Goal: Task Accomplishment & Management: Manage account settings

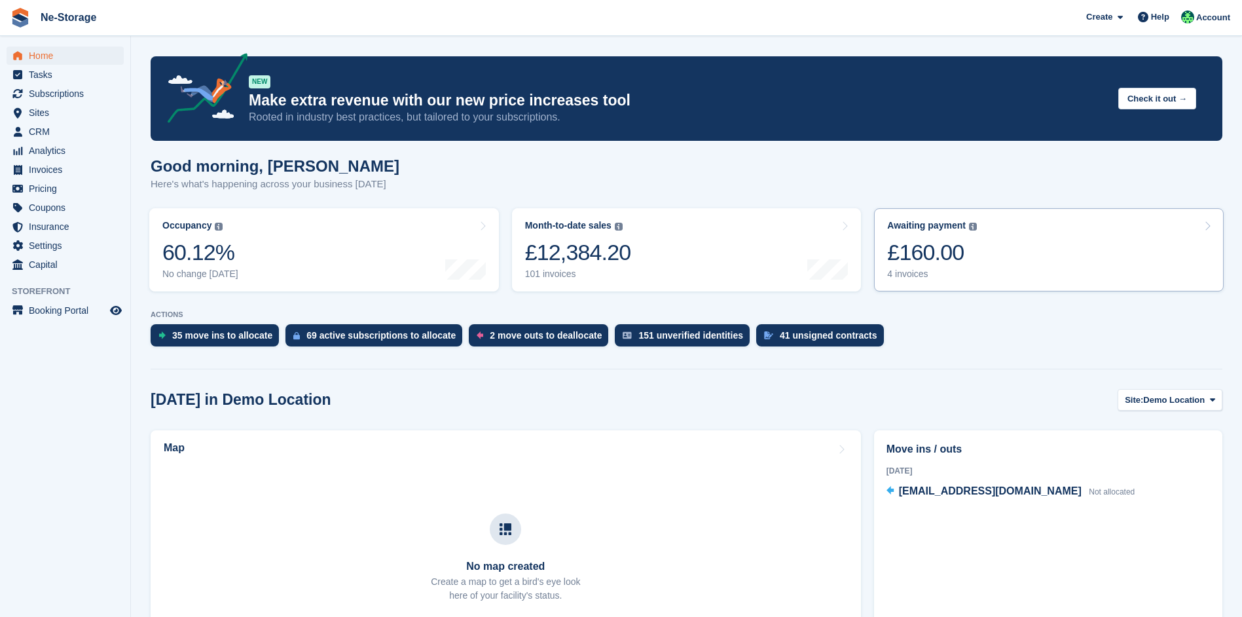
click at [974, 249] on div "£160.00" at bounding box center [932, 252] width 90 height 27
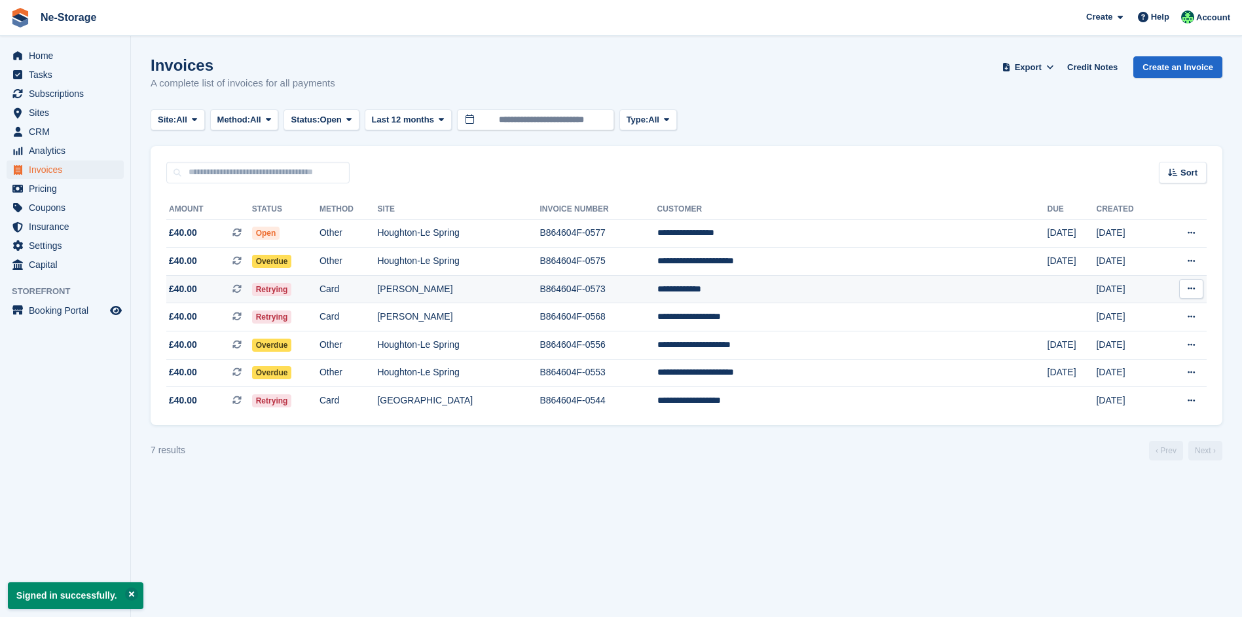
click at [1195, 289] on icon at bounding box center [1191, 288] width 7 height 9
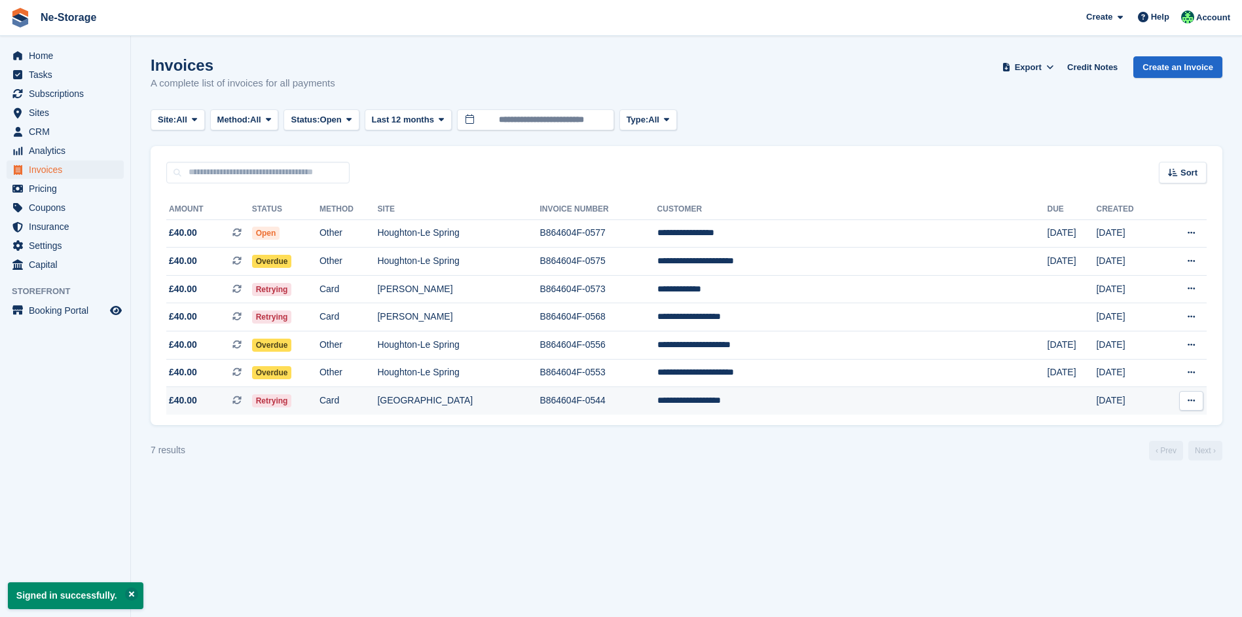
click at [539, 403] on td "[GEOGRAPHIC_DATA]" at bounding box center [458, 400] width 162 height 27
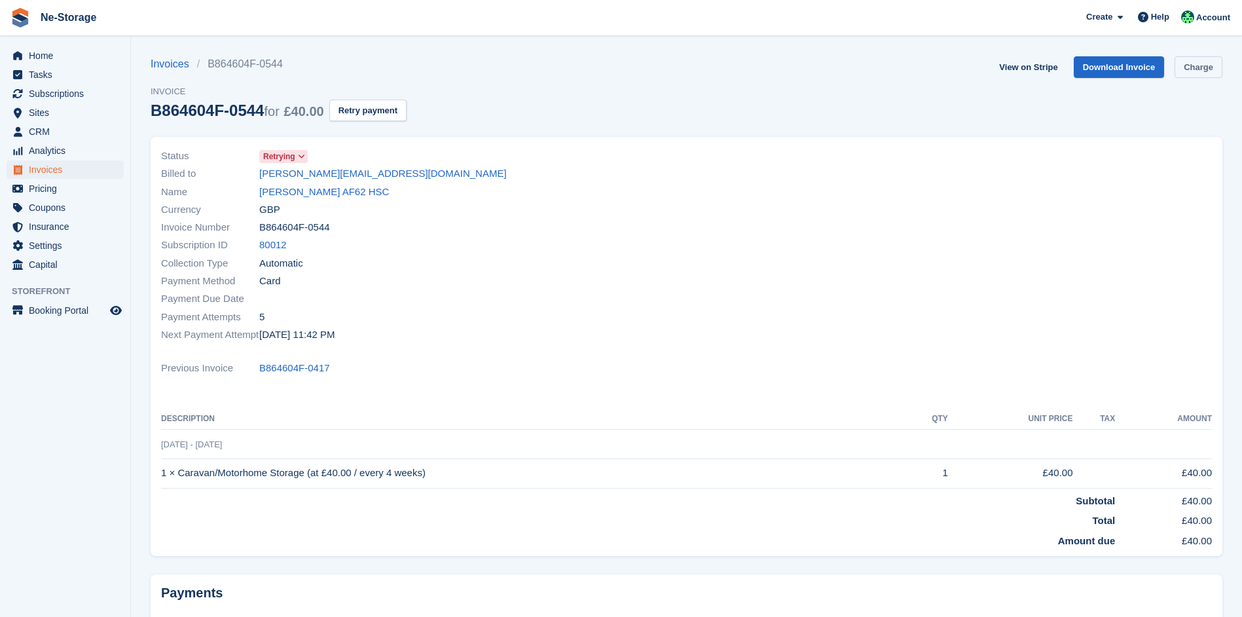
click at [1189, 67] on link "Charge" at bounding box center [1198, 67] width 48 height 22
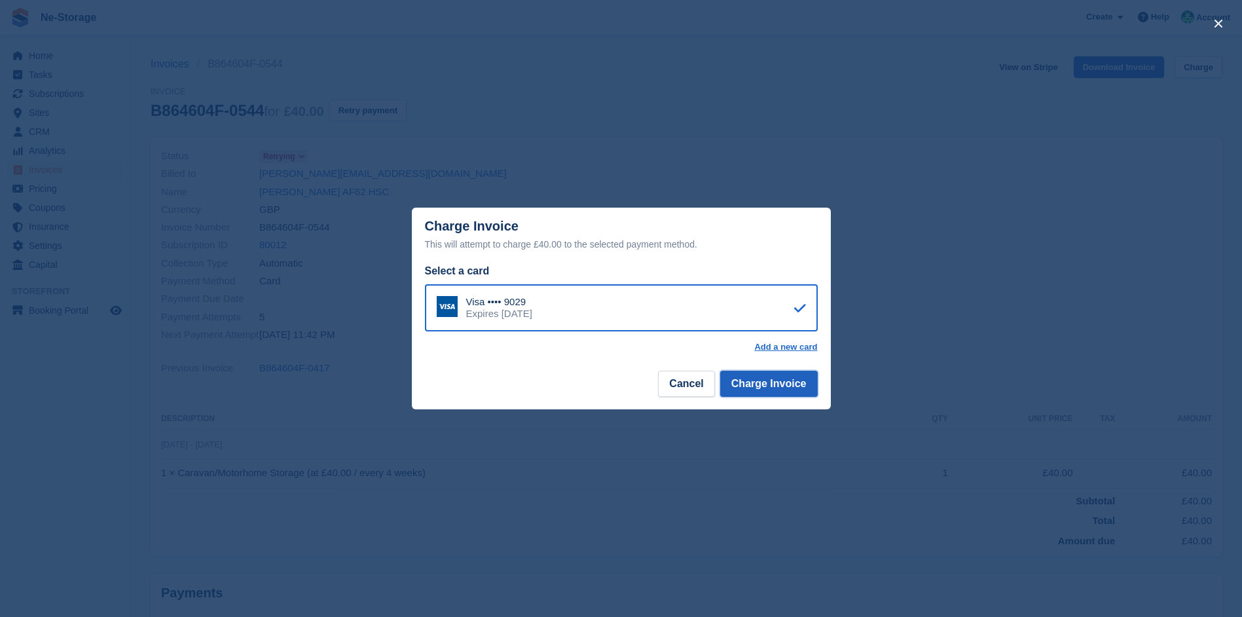
click at [783, 386] on button "Charge Invoice" at bounding box center [769, 384] width 98 height 26
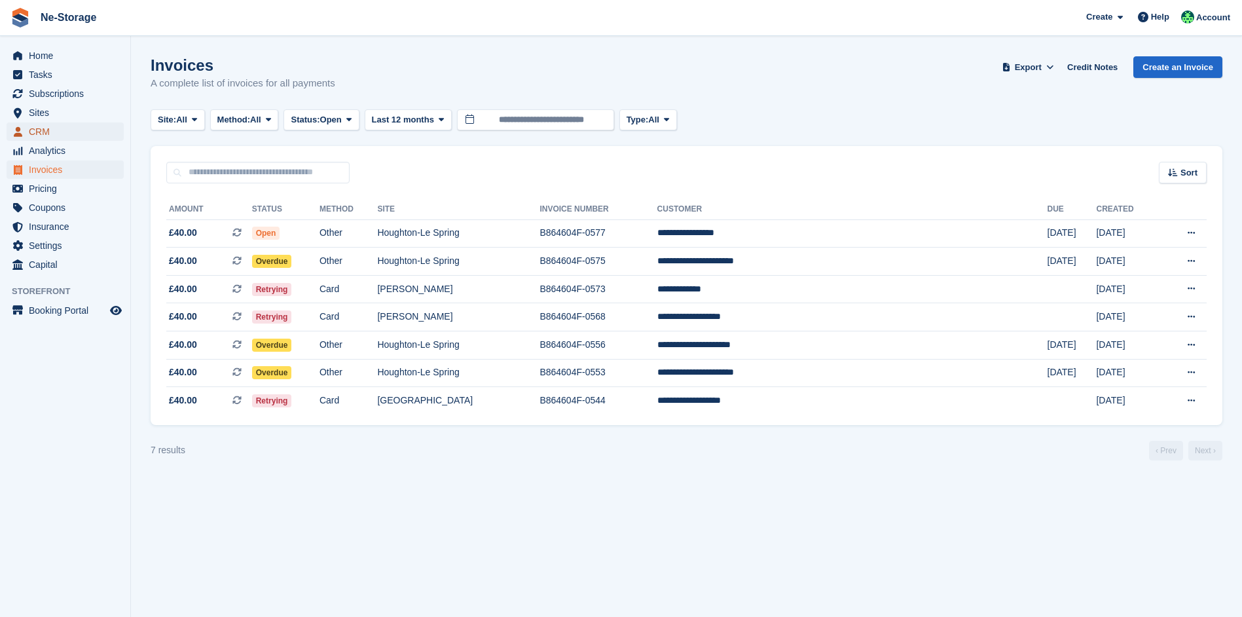
click at [111, 124] on link "CRM" at bounding box center [65, 131] width 117 height 18
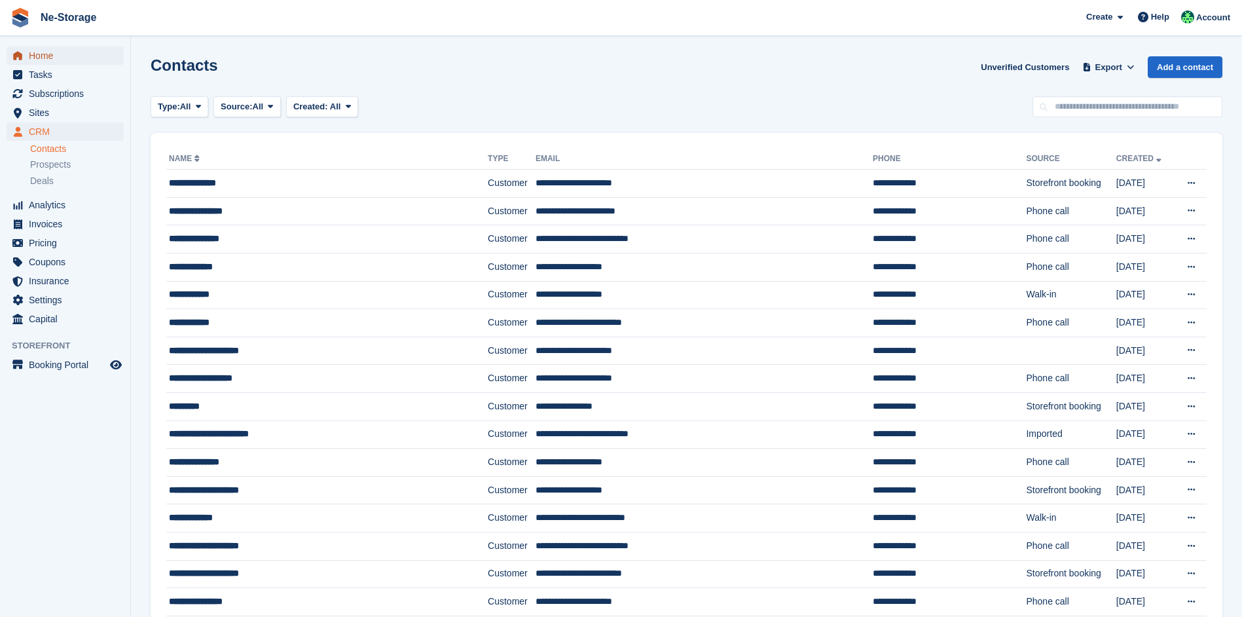
click at [84, 57] on span "Home" at bounding box center [68, 55] width 79 height 18
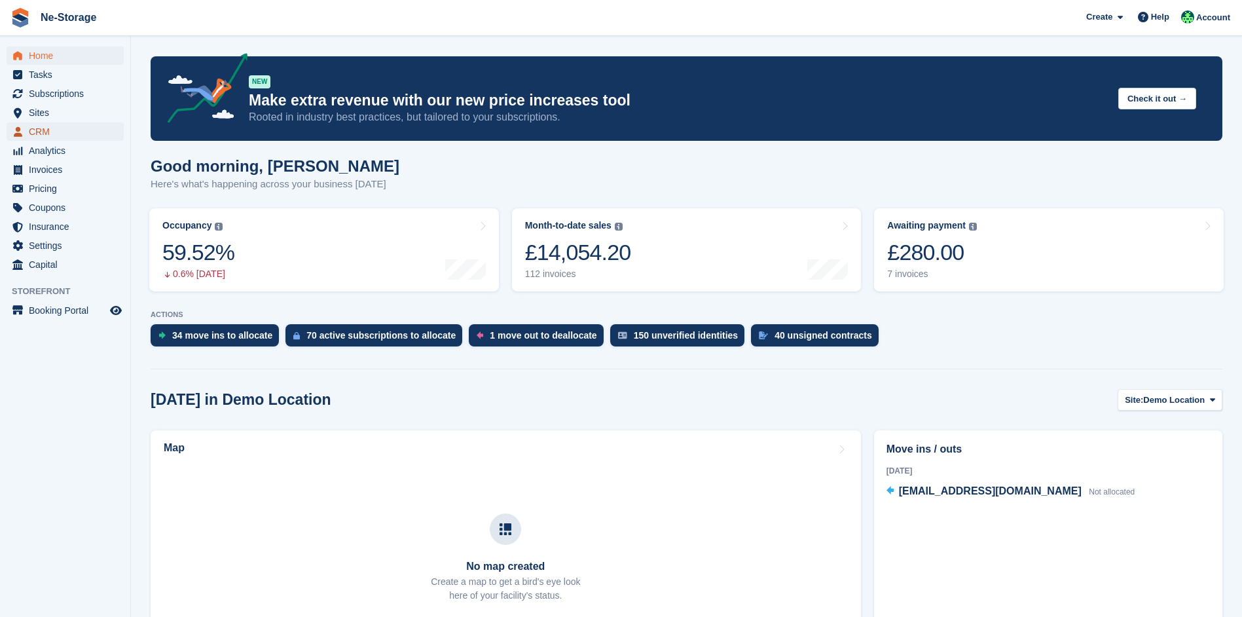
click at [67, 137] on span "CRM" at bounding box center [68, 131] width 79 height 18
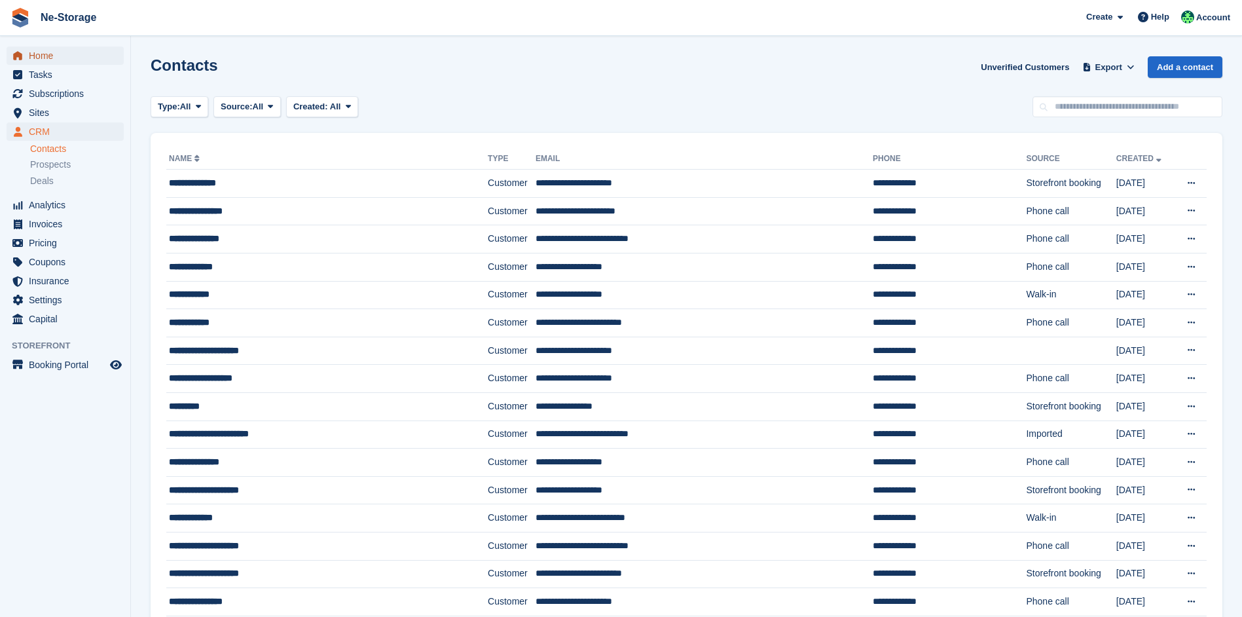
click at [76, 54] on span "Home" at bounding box center [68, 55] width 79 height 18
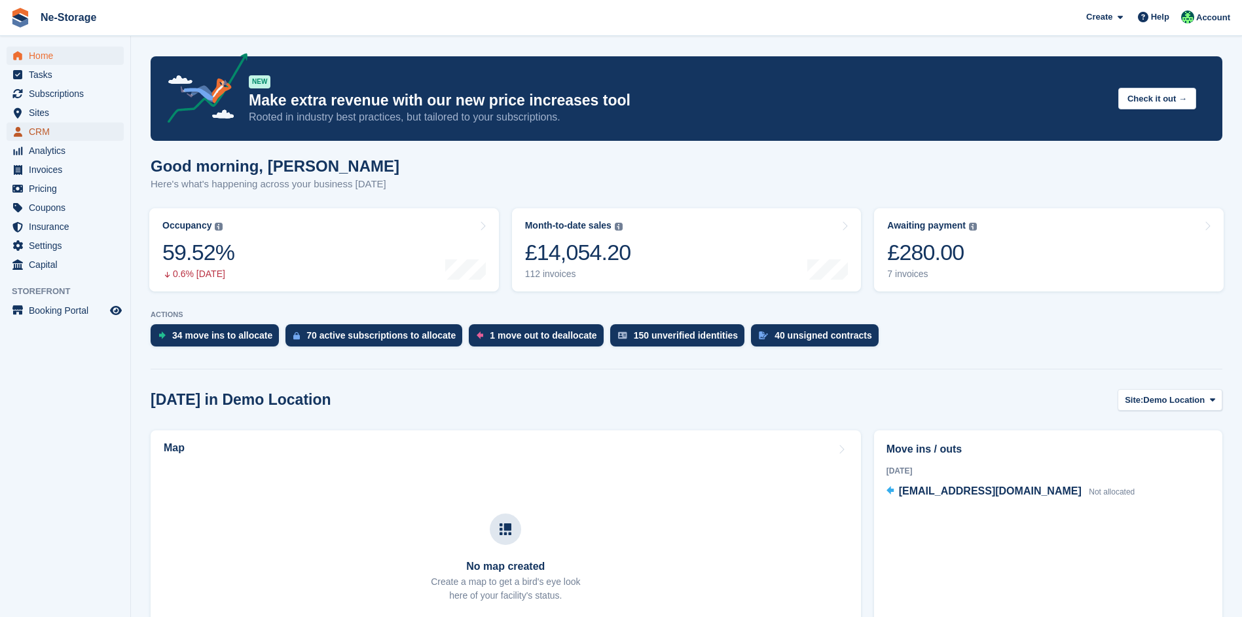
click at [67, 134] on span "CRM" at bounding box center [68, 131] width 79 height 18
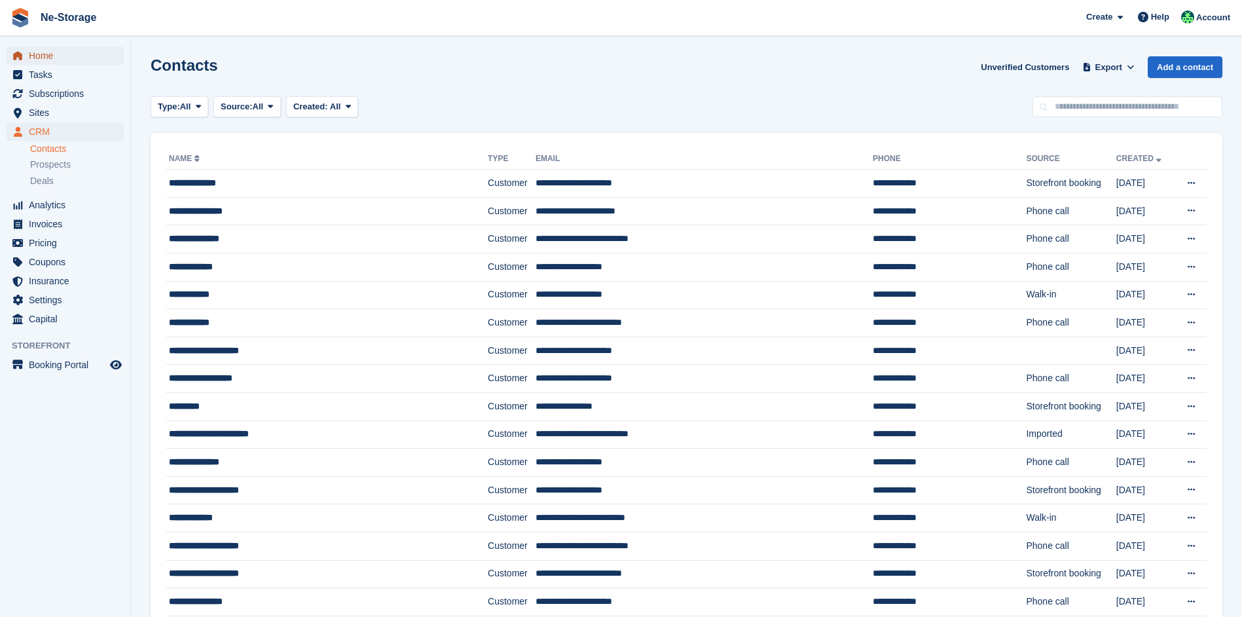
click at [60, 52] on span "Home" at bounding box center [68, 55] width 79 height 18
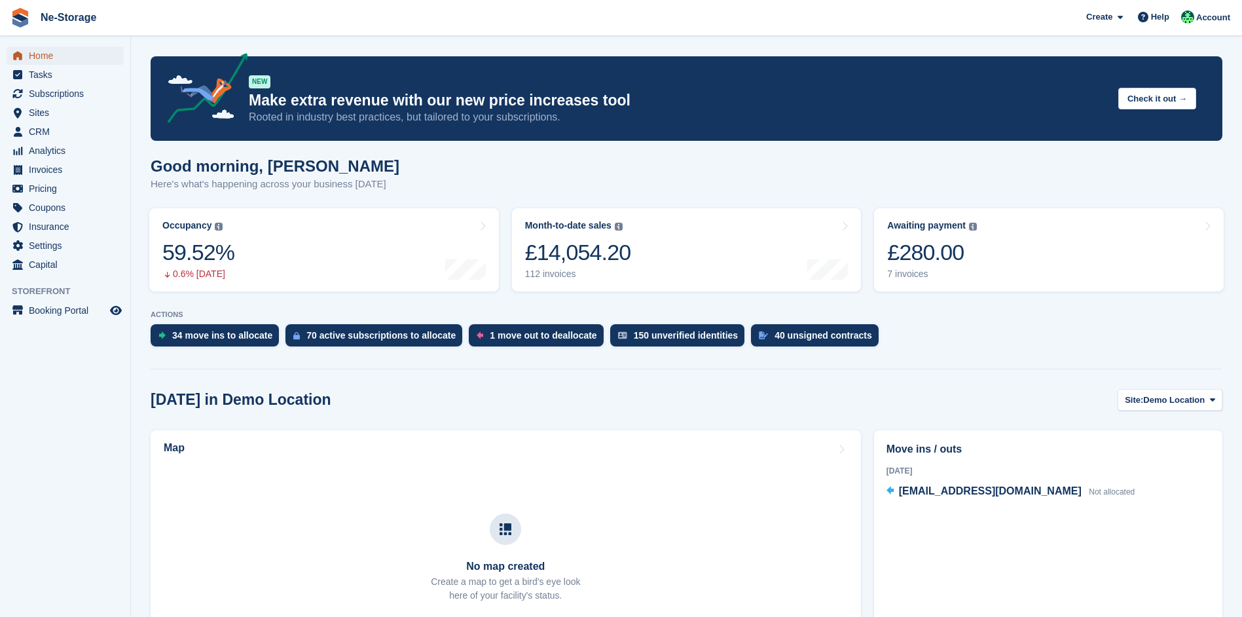
click at [64, 58] on span "Home" at bounding box center [68, 55] width 79 height 18
click at [1160, 400] on span "Demo Location" at bounding box center [1174, 399] width 62 height 13
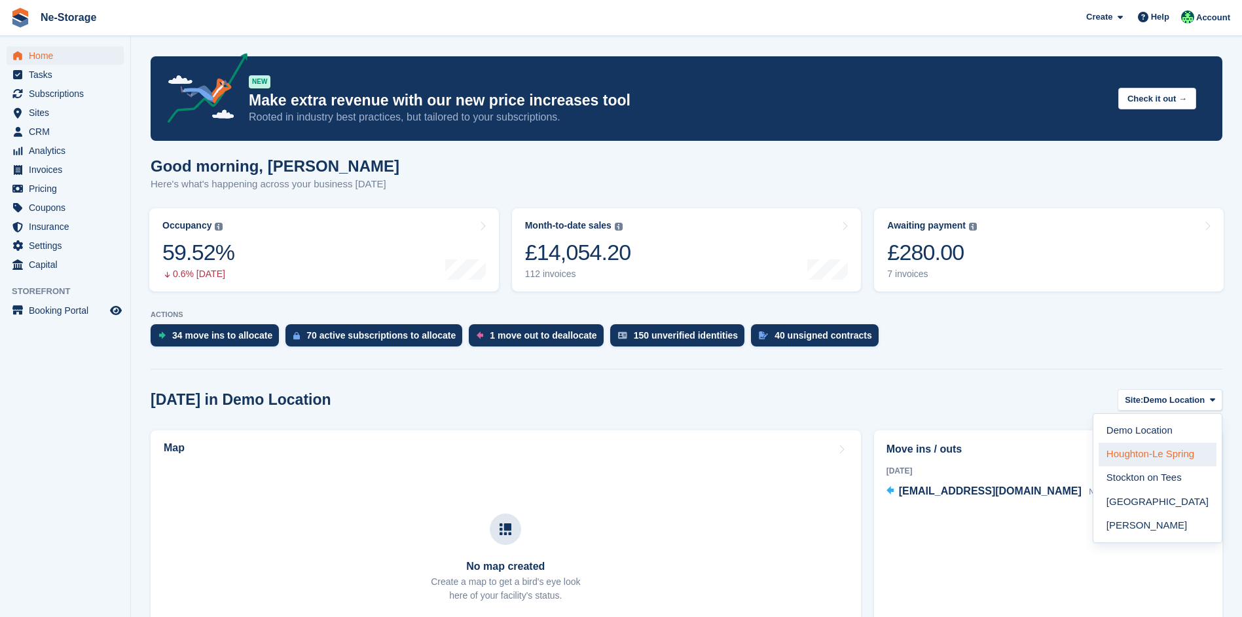
click at [1179, 454] on link "Houghton-Le Spring" at bounding box center [1158, 455] width 118 height 24
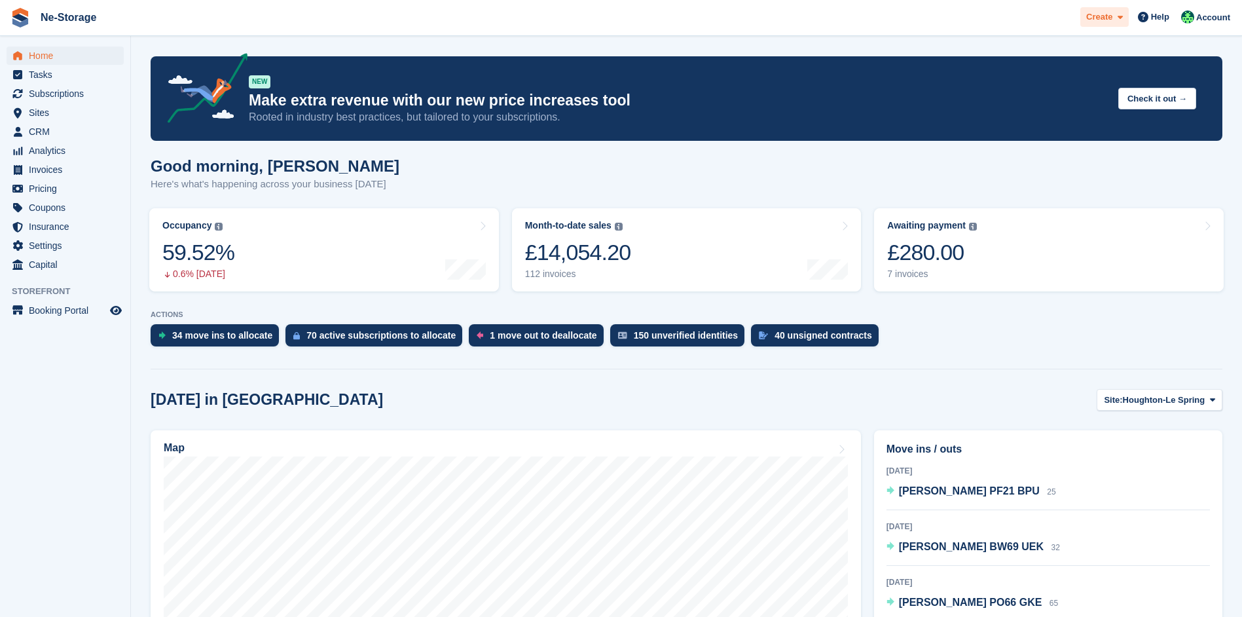
click at [1126, 19] on div "Create" at bounding box center [1104, 17] width 48 height 20
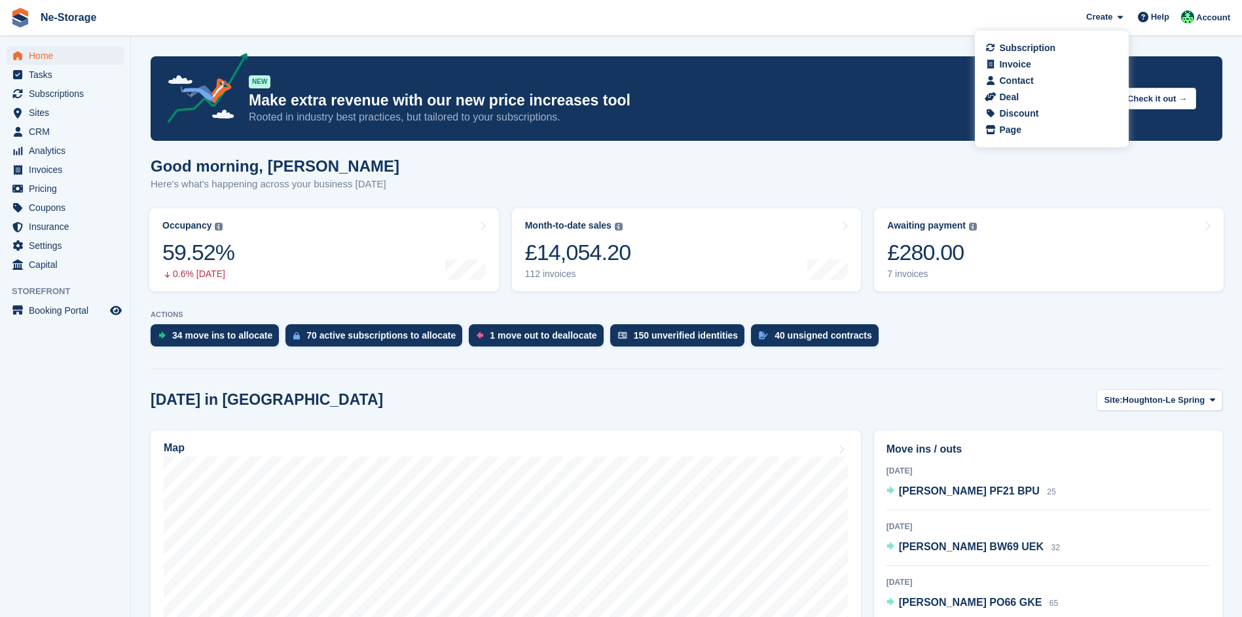
click at [611, 172] on div "Good morning, Jay Here's what's happening across your business today" at bounding box center [687, 182] width 1072 height 50
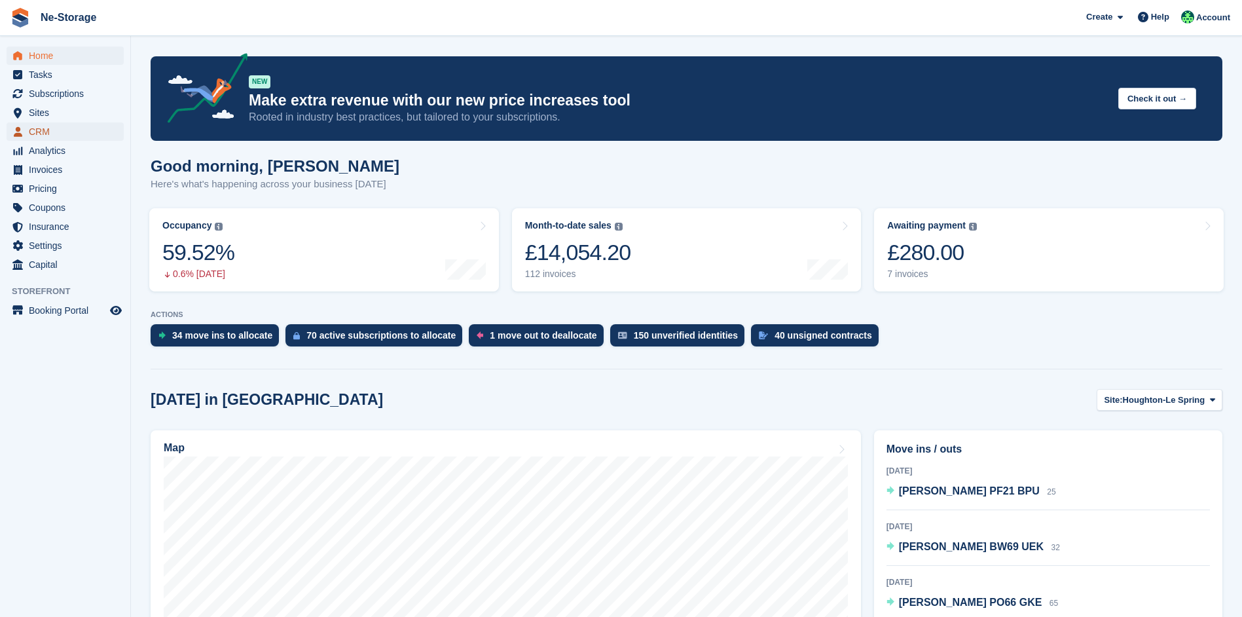
click at [62, 131] on span "CRM" at bounding box center [68, 131] width 79 height 18
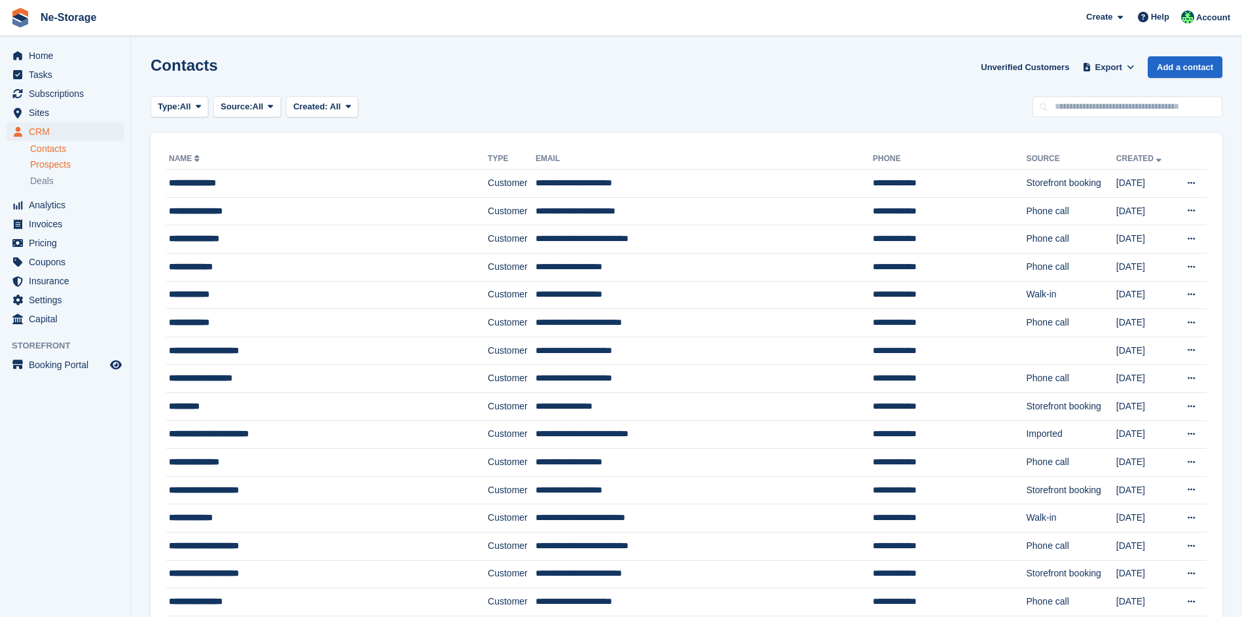
click at [79, 161] on div "Prospects" at bounding box center [77, 164] width 94 height 12
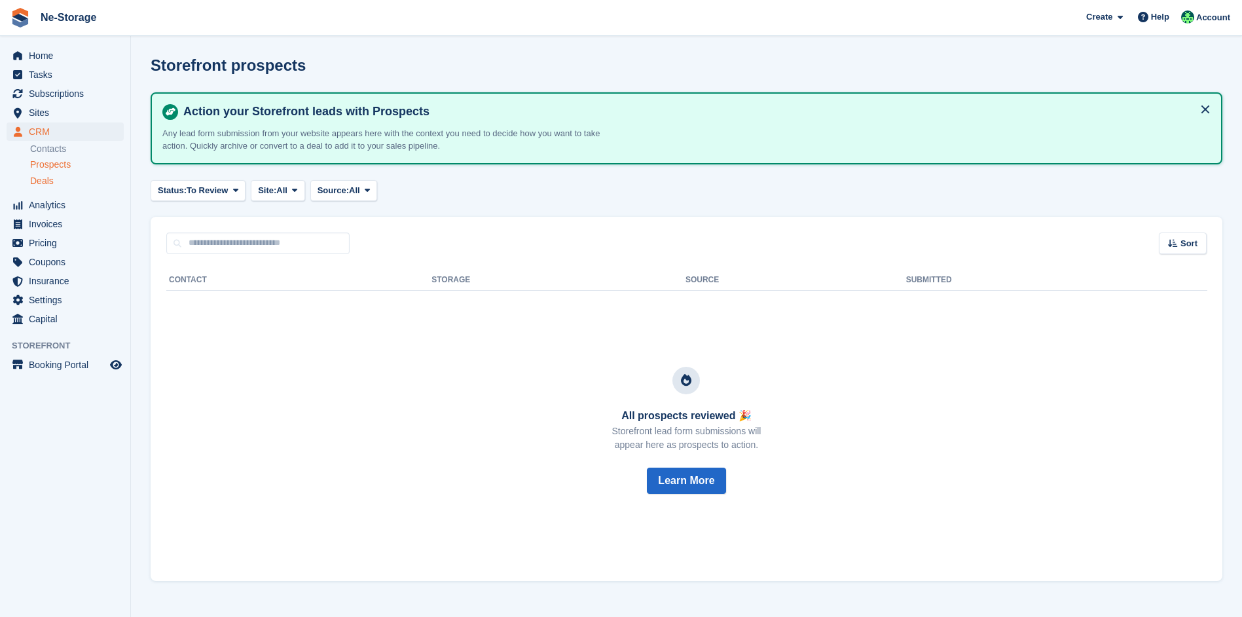
click at [76, 178] on div "Deals" at bounding box center [77, 181] width 94 height 12
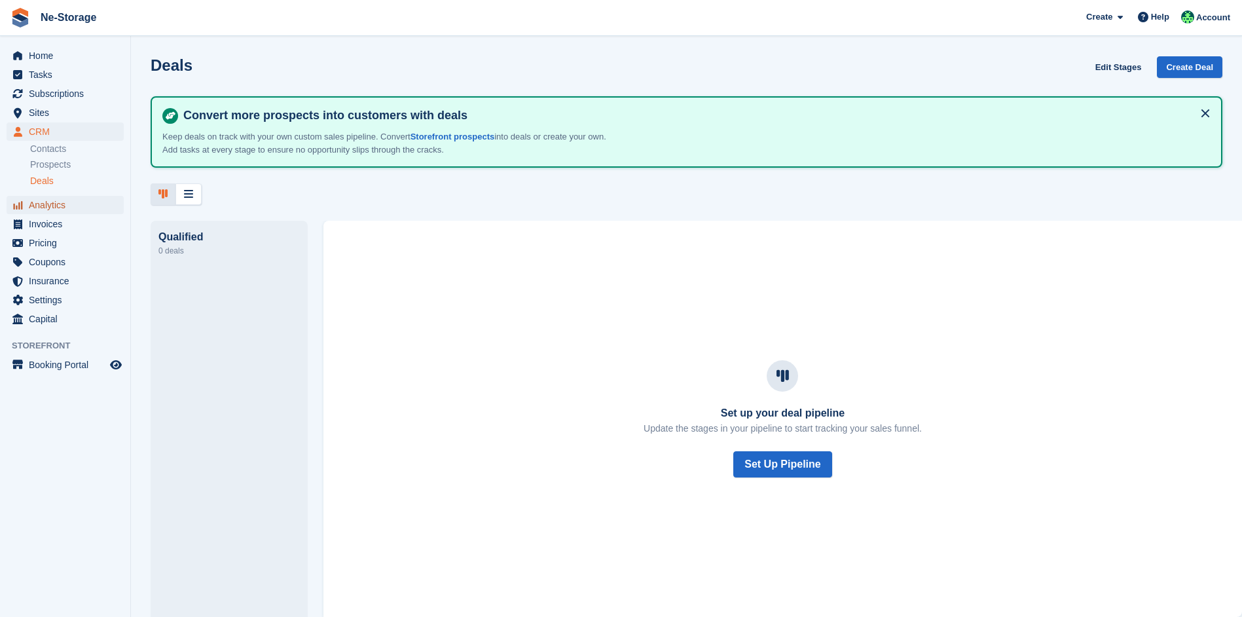
click at [65, 208] on span "Analytics" at bounding box center [68, 205] width 79 height 18
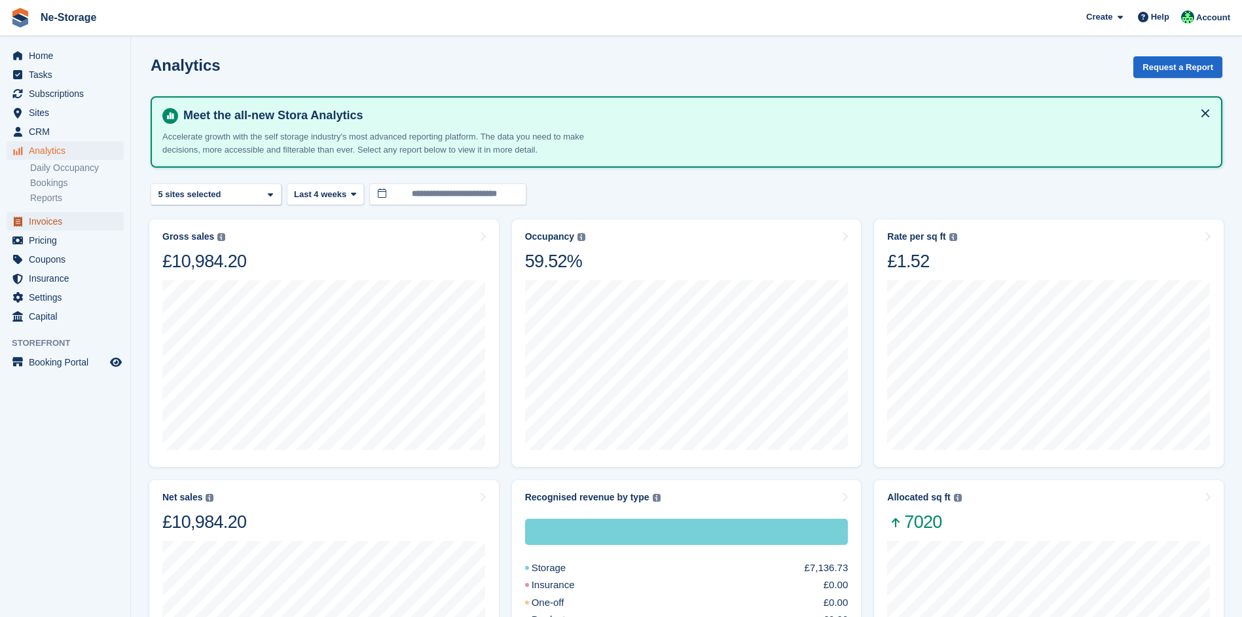
click at [73, 223] on span "Invoices" at bounding box center [68, 221] width 79 height 18
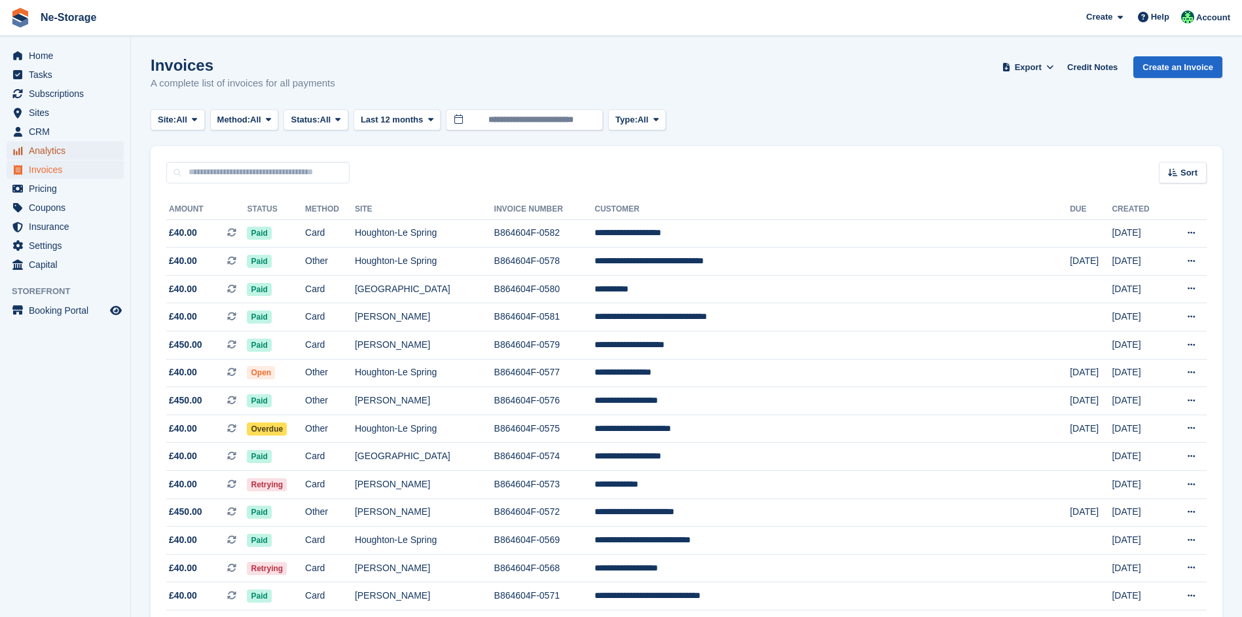
click at [94, 151] on span "Analytics" at bounding box center [68, 150] width 79 height 18
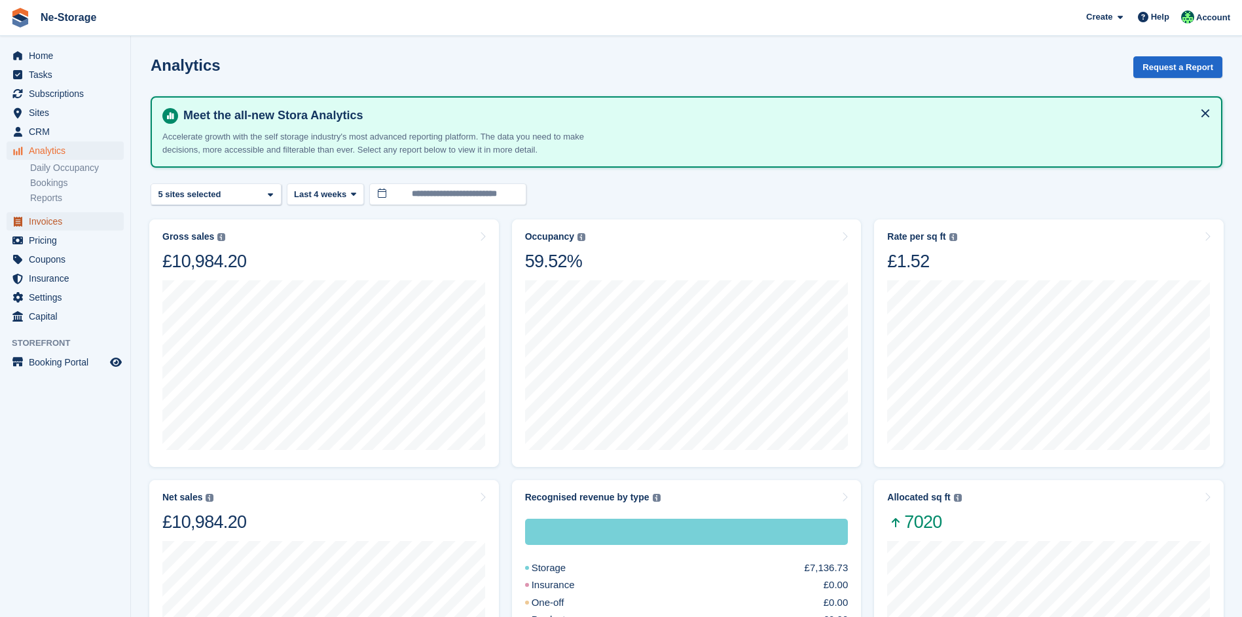
click at [79, 217] on span "Invoices" at bounding box center [68, 221] width 79 height 18
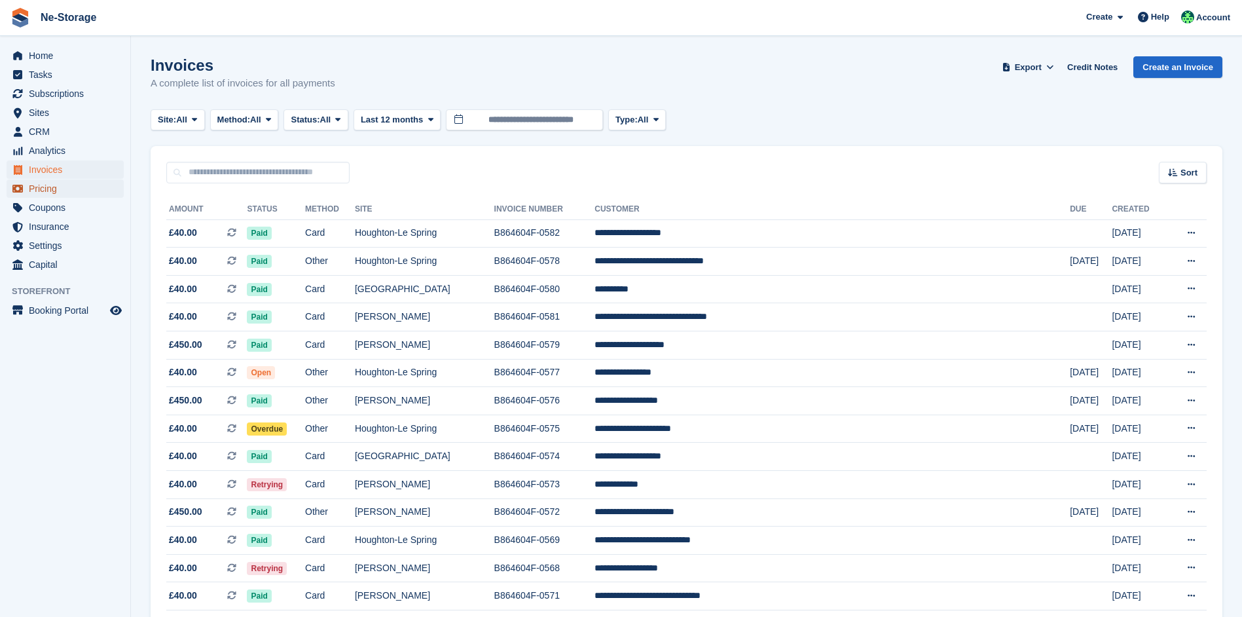
click at [65, 189] on span "Pricing" at bounding box center [68, 188] width 79 height 18
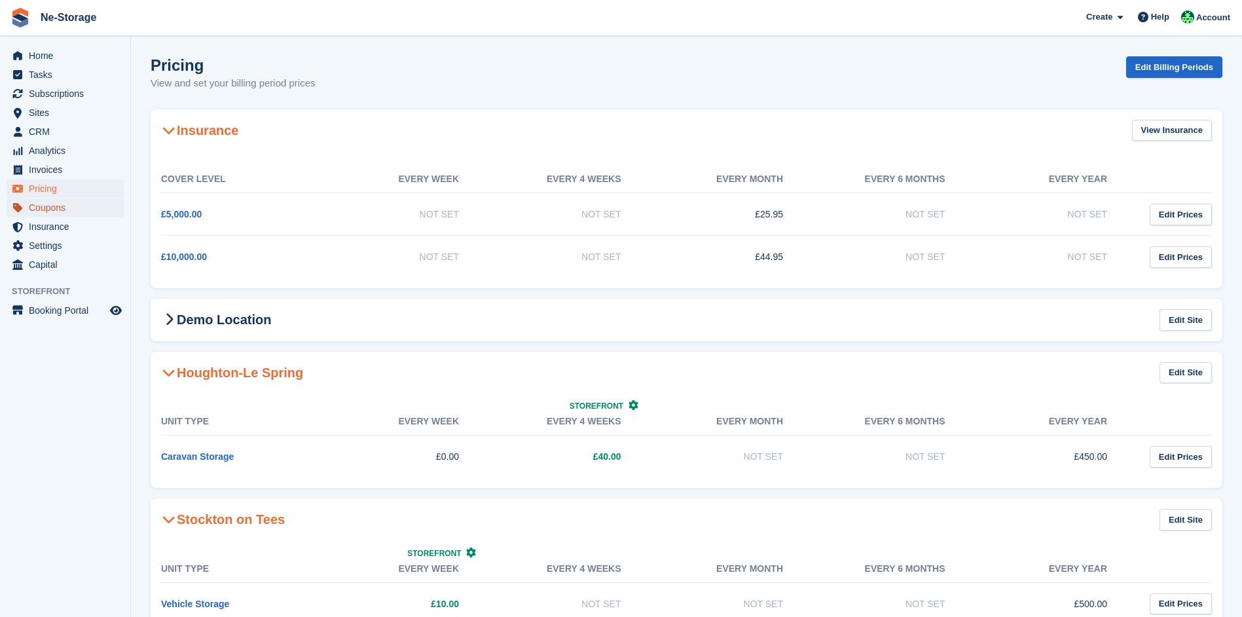
click at [81, 209] on span "Coupons" at bounding box center [68, 207] width 79 height 18
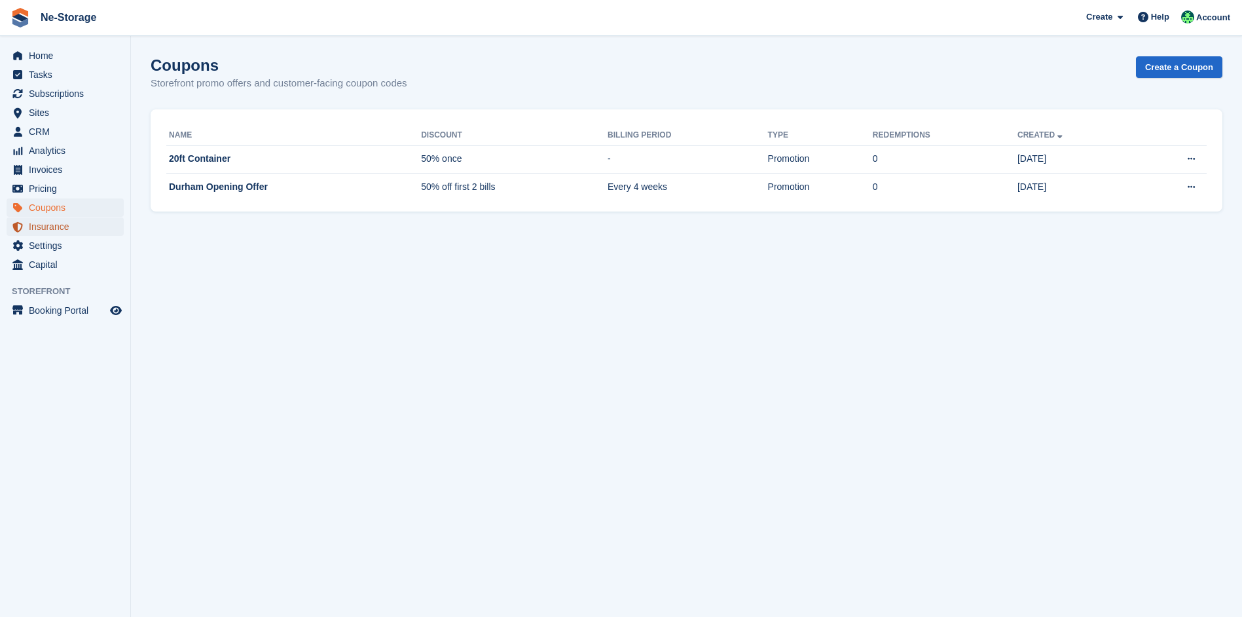
click at [77, 233] on span "Insurance" at bounding box center [68, 226] width 79 height 18
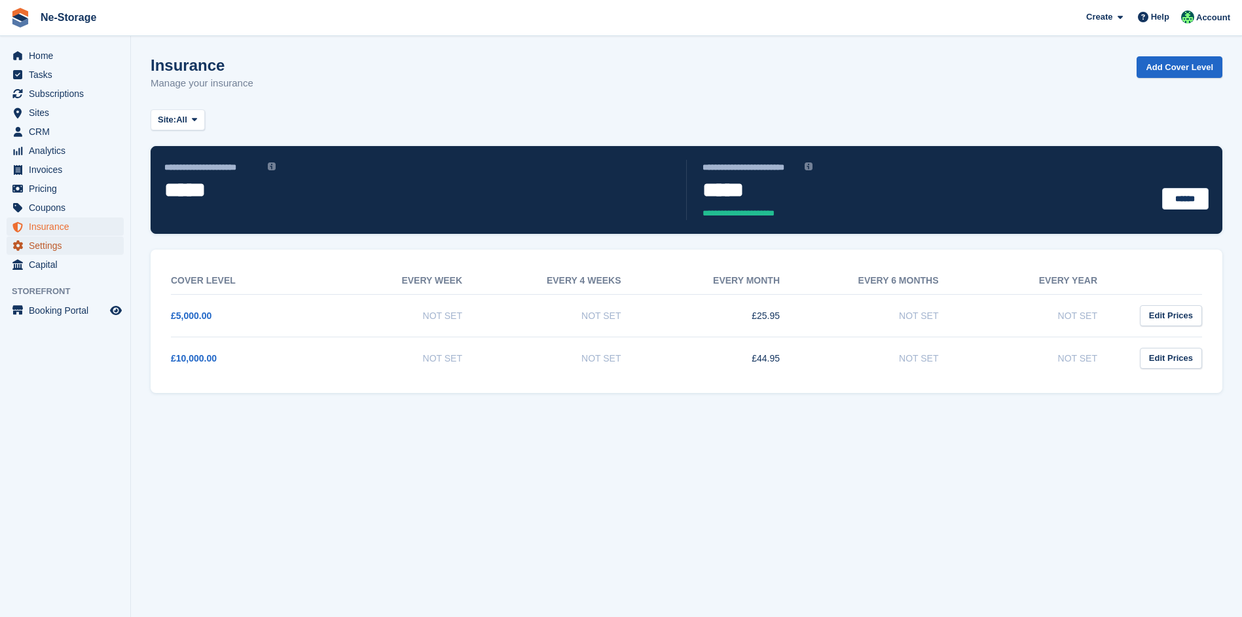
click at [77, 253] on span "Settings" at bounding box center [68, 245] width 79 height 18
